Goal: Find contact information: Find contact information

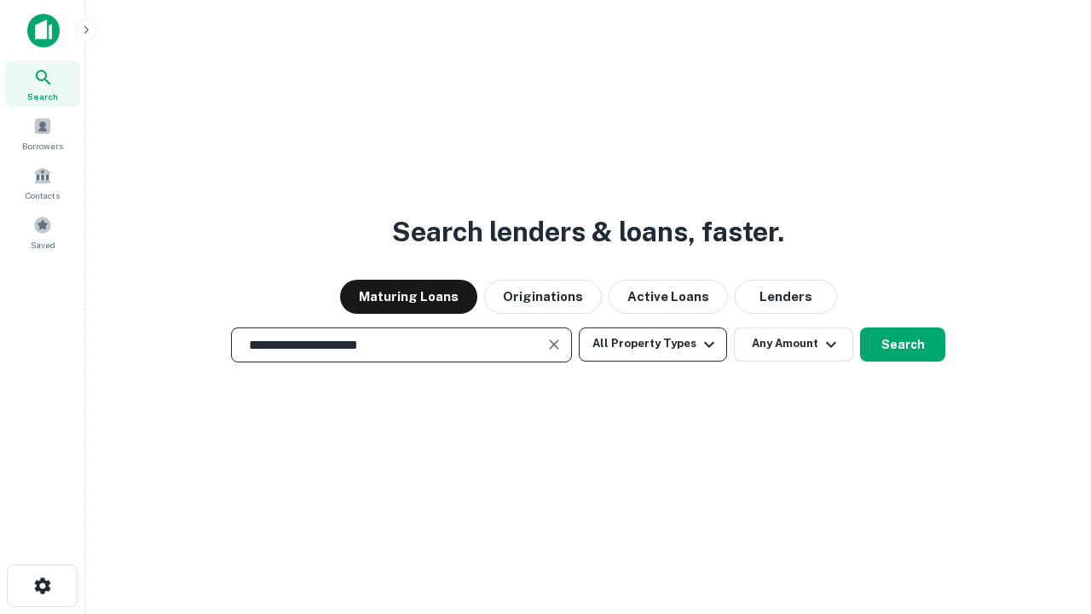
type input "**********"
click at [653, 343] on button "All Property Types" at bounding box center [653, 344] width 148 height 34
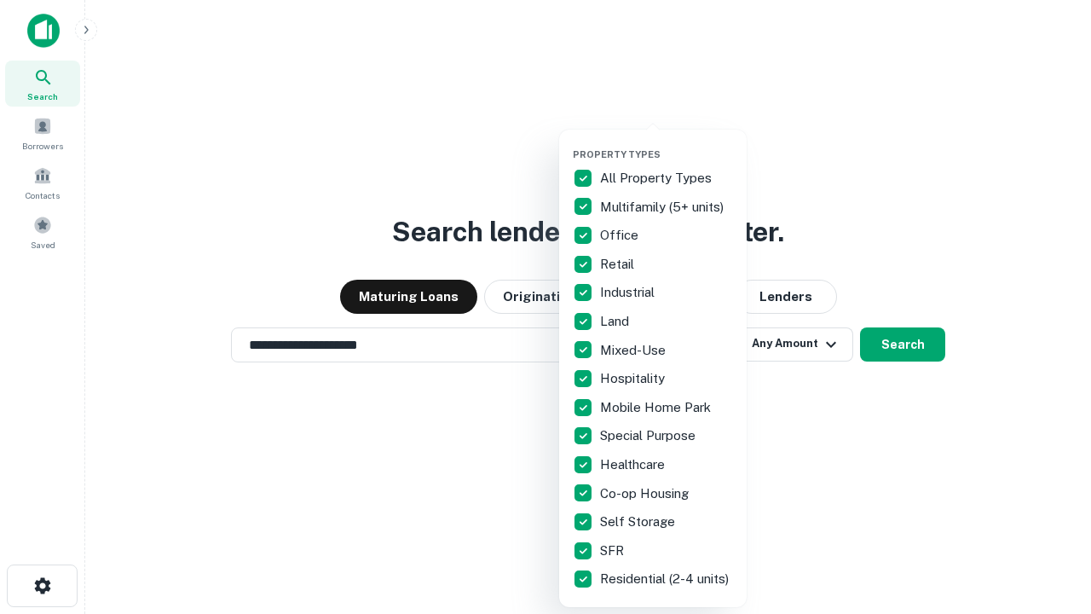
click at [667, 143] on button "button" at bounding box center [667, 143] width 188 height 1
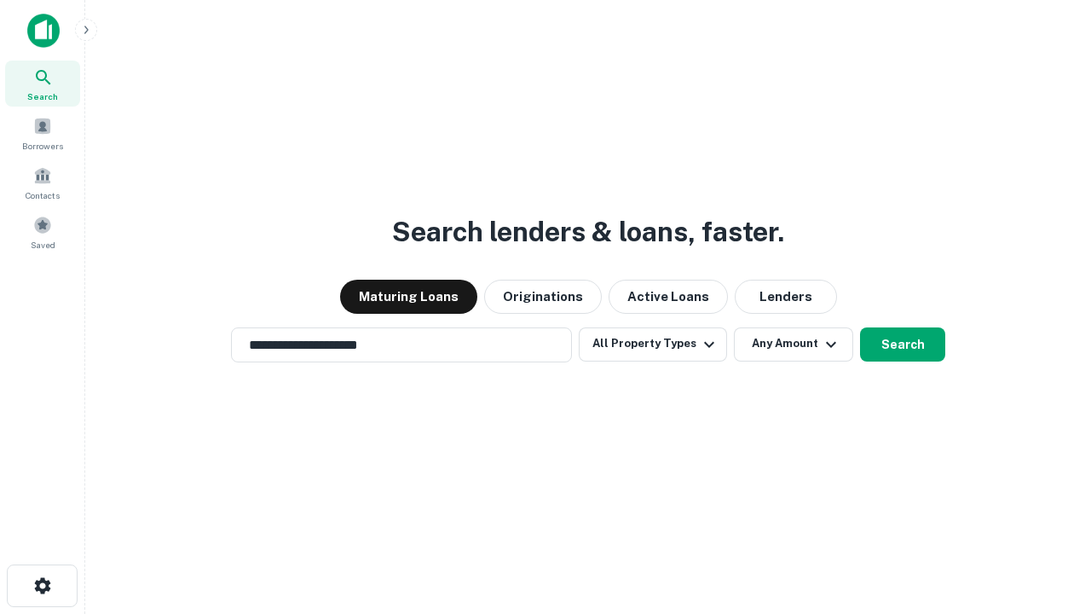
scroll to position [10, 205]
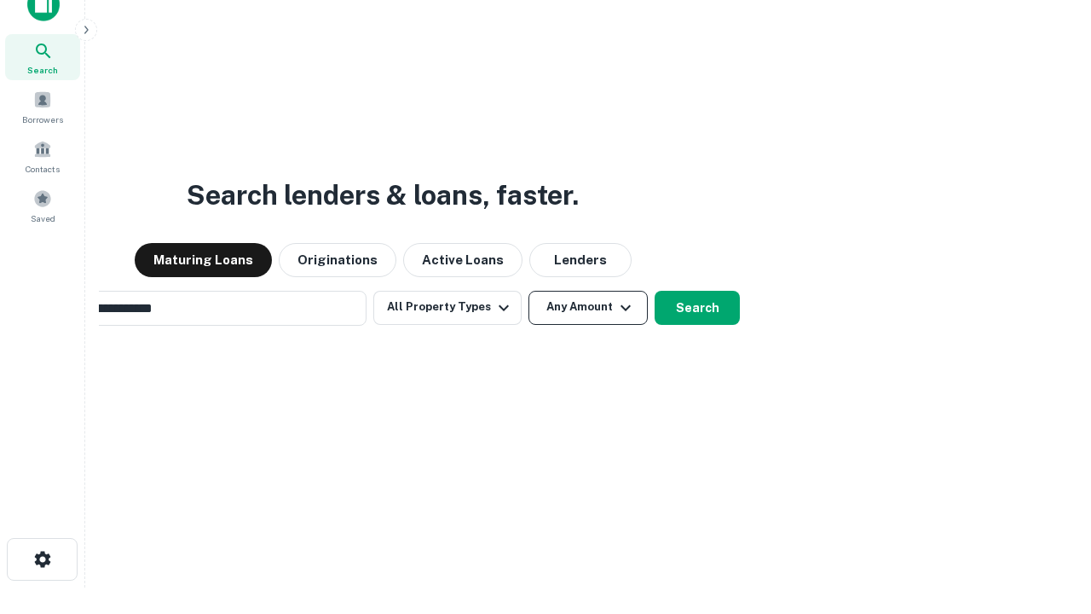
click at [528, 291] on button "Any Amount" at bounding box center [587, 308] width 119 height 34
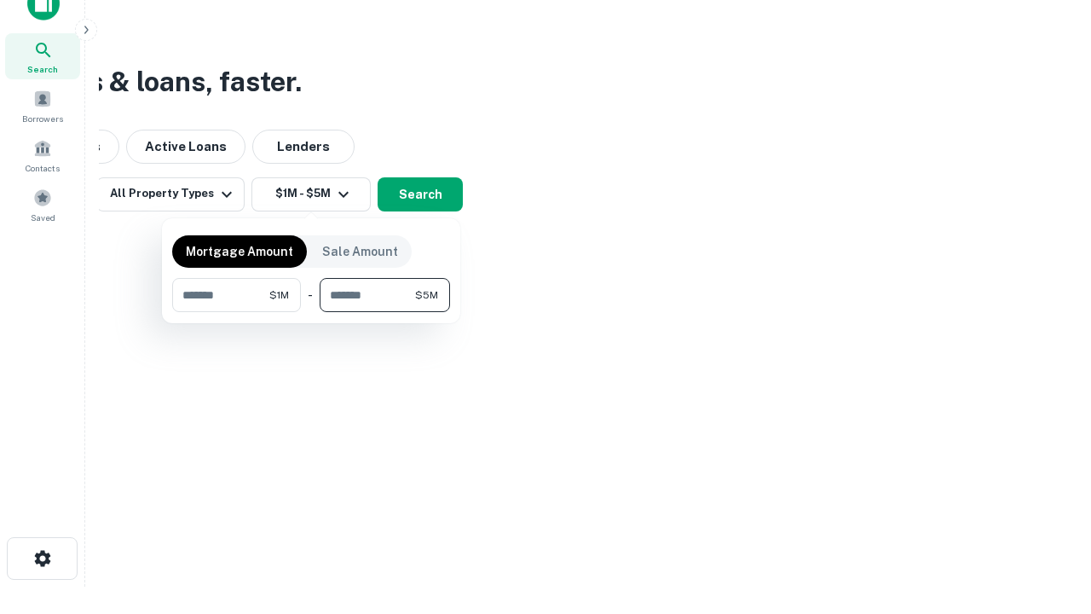
type input "*******"
click at [311, 312] on button "button" at bounding box center [311, 312] width 278 height 1
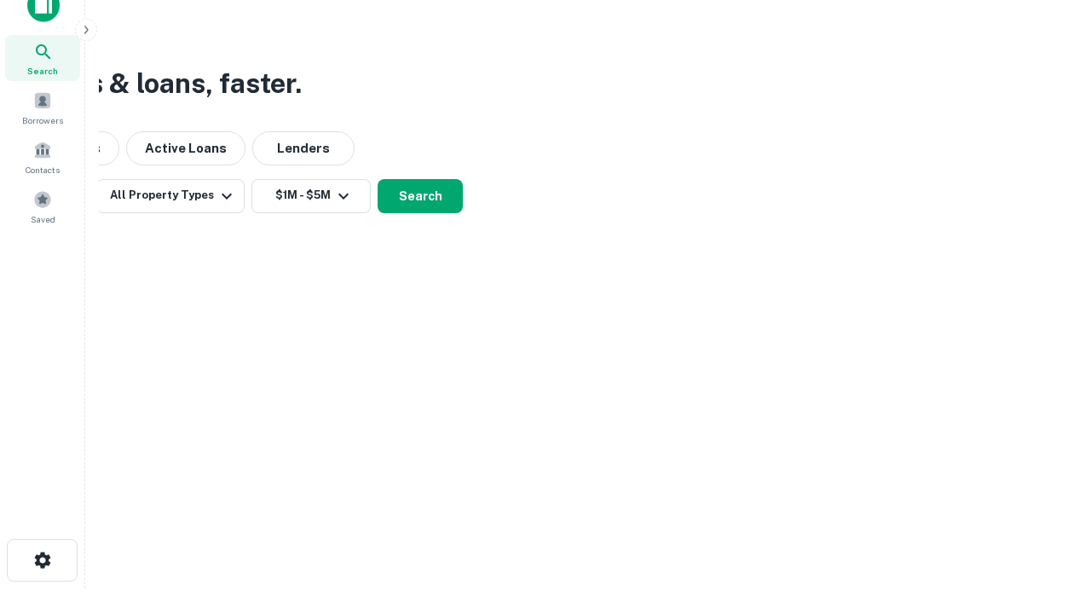
scroll to position [10, 315]
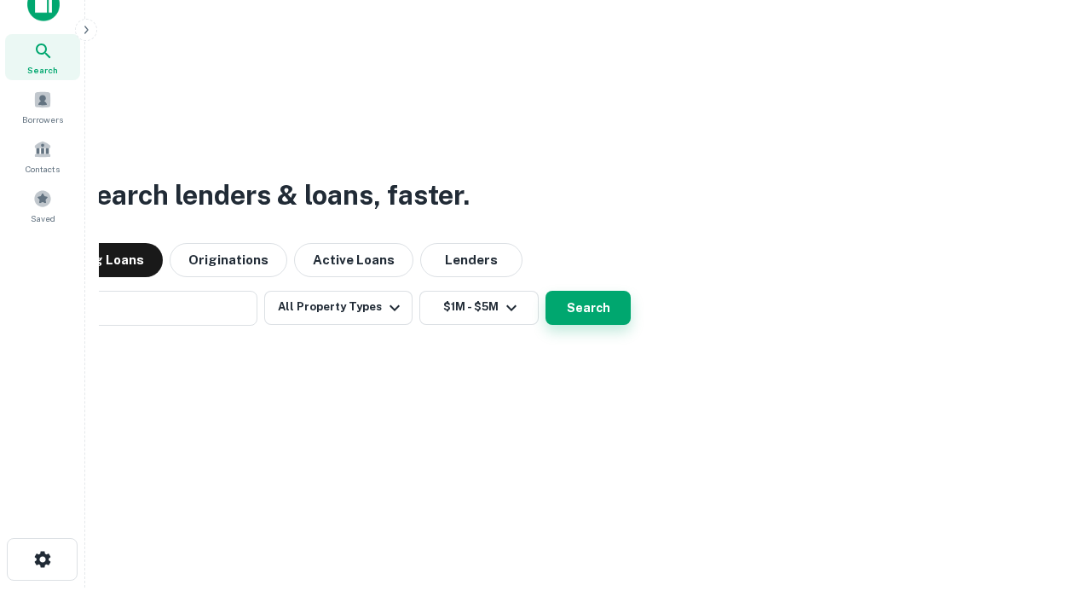
click at [545, 291] on button "Search" at bounding box center [587, 308] width 85 height 34
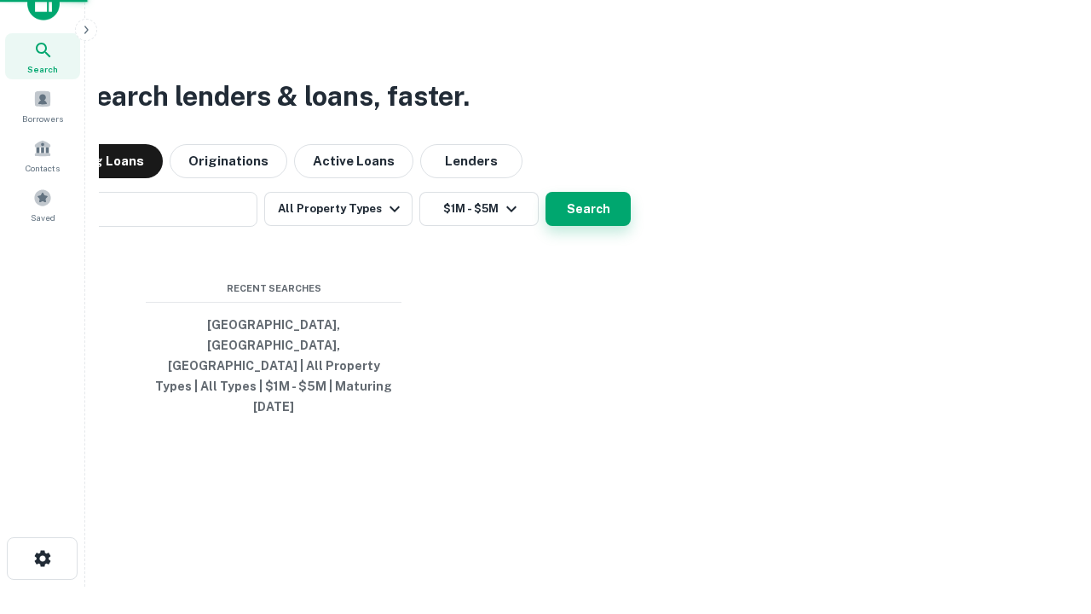
scroll to position [45, 482]
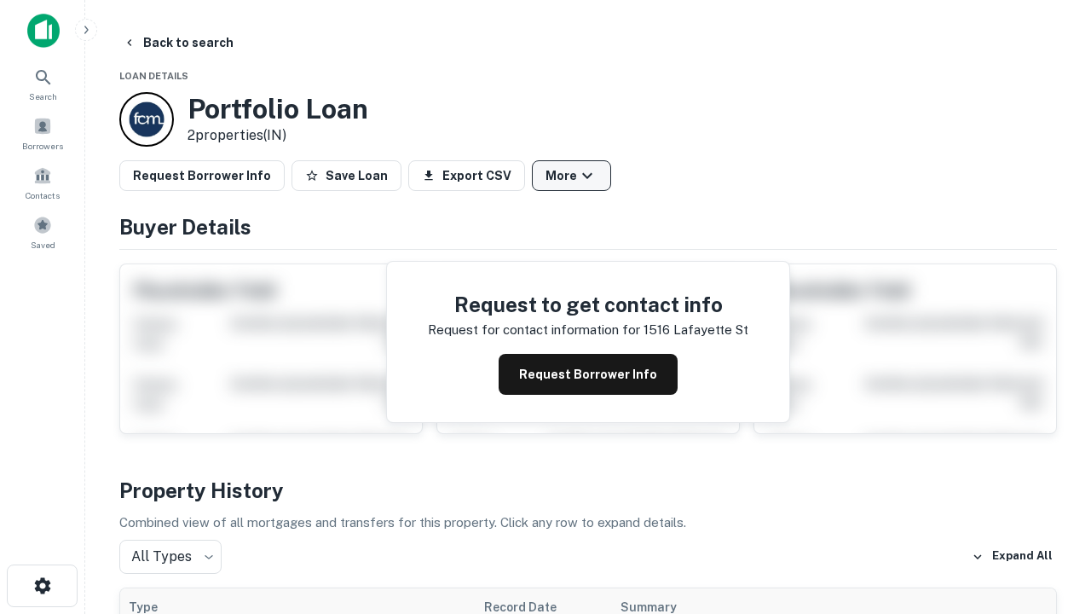
click at [571, 176] on button "More" at bounding box center [571, 175] width 79 height 31
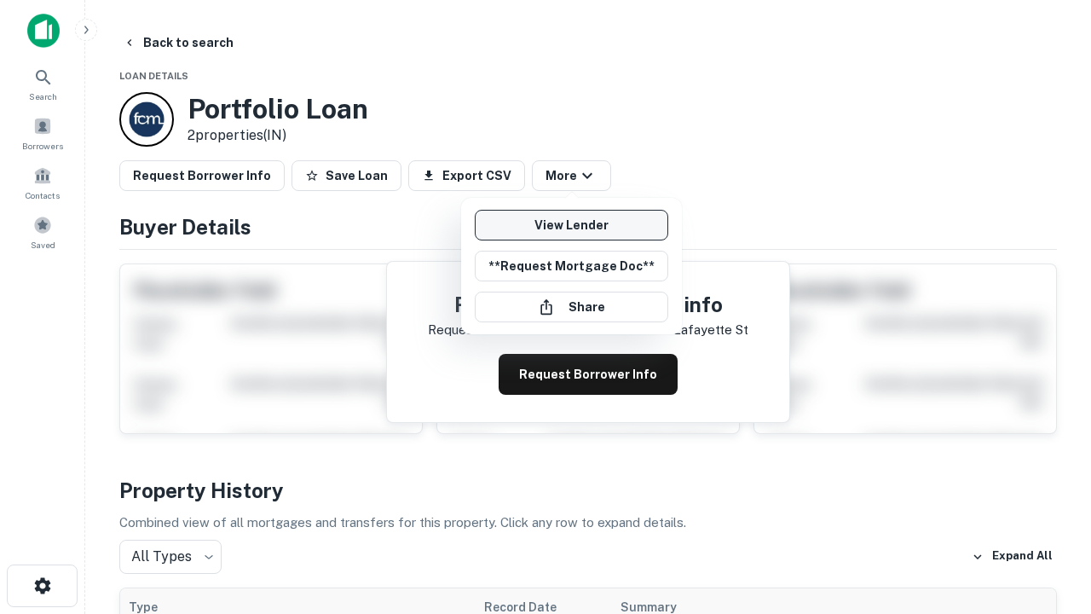
click at [571, 225] on link "View Lender" at bounding box center [571, 225] width 193 height 31
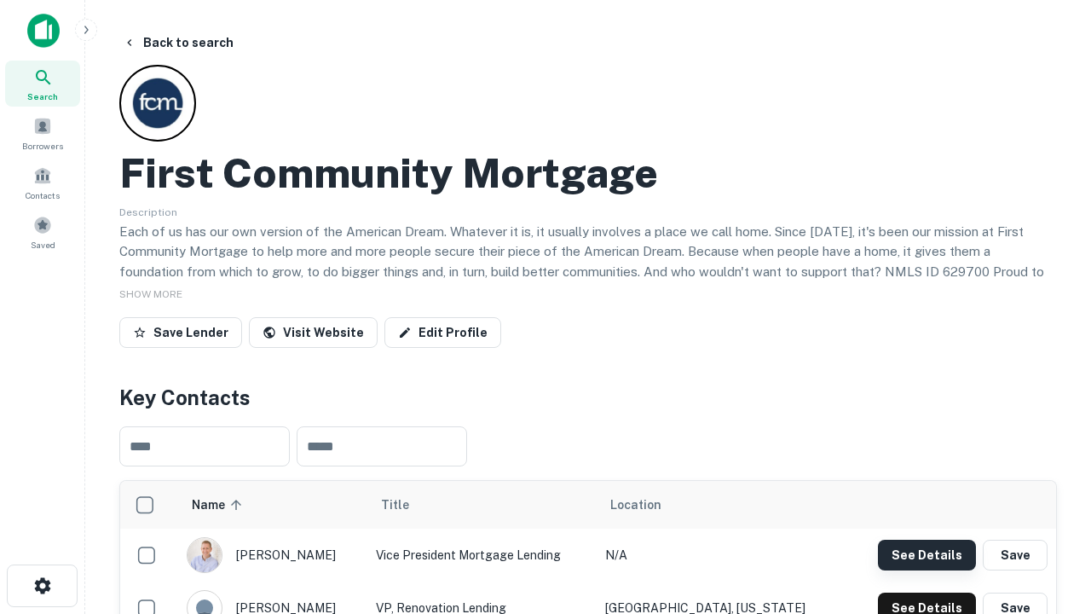
click at [926, 554] on button "See Details" at bounding box center [927, 555] width 98 height 31
click at [42, 586] on icon "button" at bounding box center [42, 585] width 20 height 20
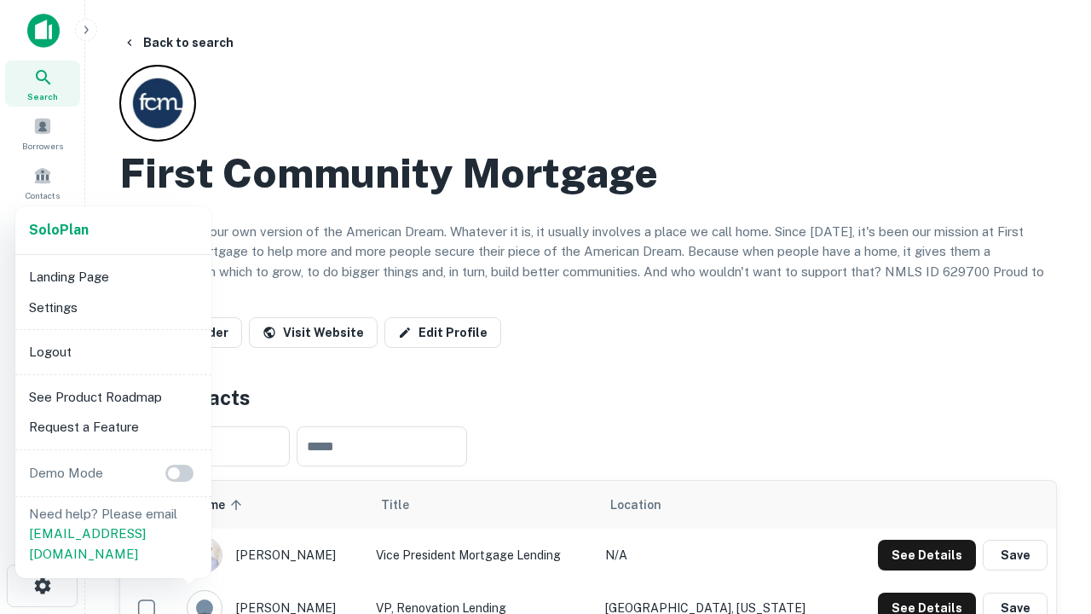
click at [113, 351] on li "Logout" at bounding box center [113, 352] width 182 height 31
